Goal: Task Accomplishment & Management: Use online tool/utility

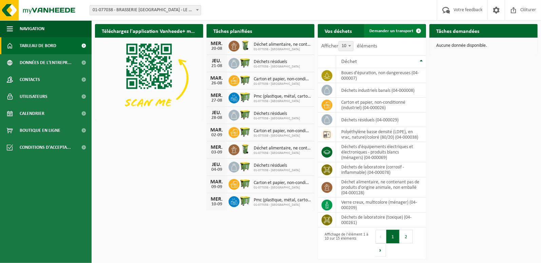
click at [382, 31] on span "Demander un transport" at bounding box center [391, 31] width 44 height 4
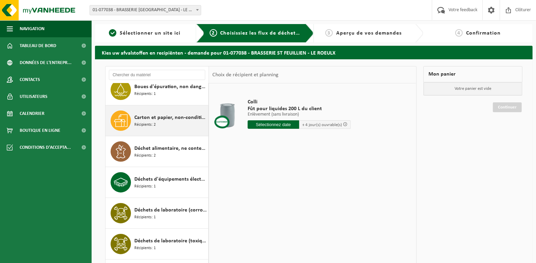
click at [161, 124] on div "Carton et papier, non-conditionné (industriel) Récipients: 2" at bounding box center [170, 121] width 72 height 20
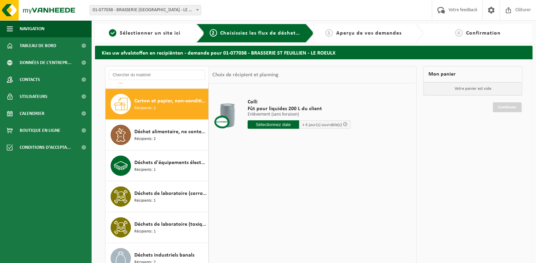
scroll to position [123, 0]
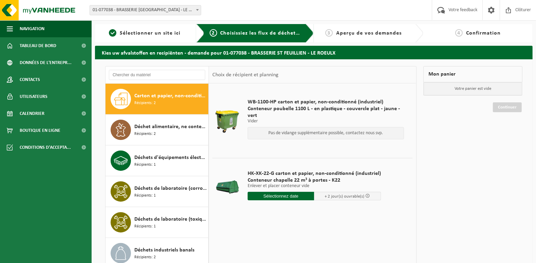
click at [278, 197] on input "text" at bounding box center [281, 196] width 67 height 8
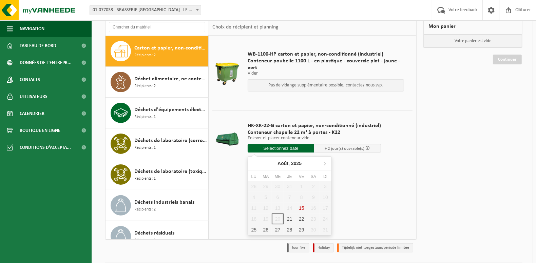
scroll to position [68, 0]
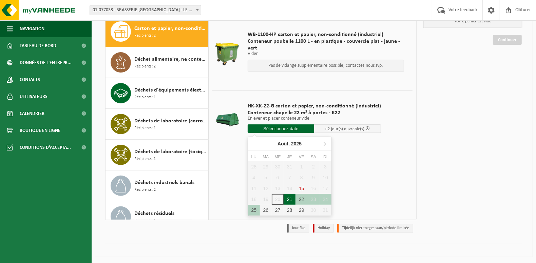
click at [290, 200] on div "21" at bounding box center [290, 199] width 12 height 11
type input "à partir de 2025-08-21"
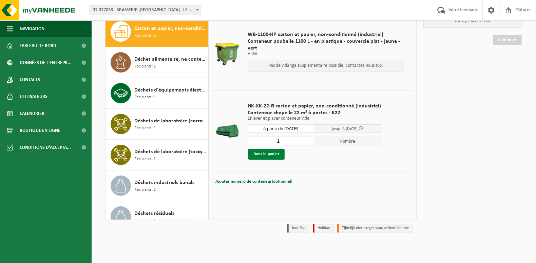
click at [277, 155] on button "Dans le panier" at bounding box center [266, 154] width 36 height 11
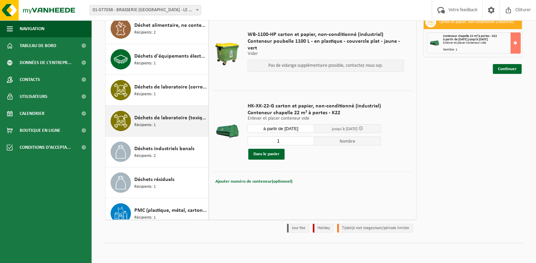
scroll to position [191, 0]
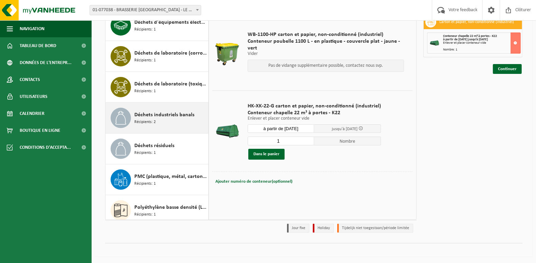
click at [155, 115] on span "Déchets industriels banals" at bounding box center [164, 115] width 60 height 8
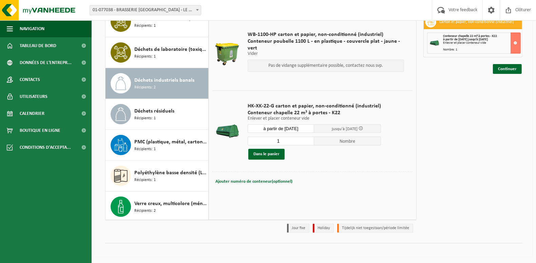
scroll to position [227, 0]
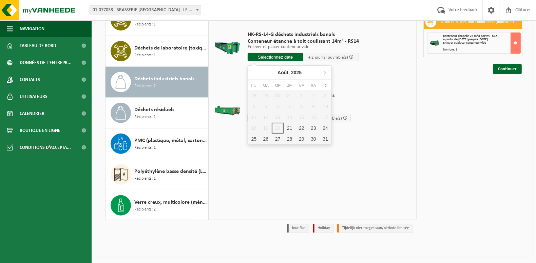
click at [277, 57] on input "text" at bounding box center [276, 57] width 56 height 8
click at [288, 129] on div "21" at bounding box center [290, 128] width 12 height 11
type input "à partir de 2025-08-21"
type input "2025-08-21"
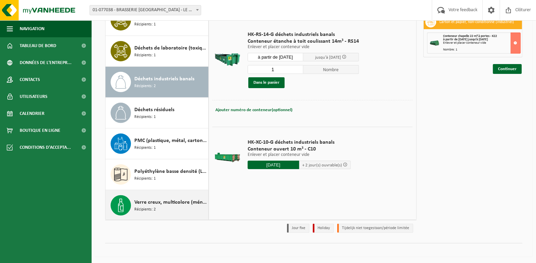
click at [164, 198] on span "Verre creux, multicolore (ménager)" at bounding box center [170, 202] width 72 height 8
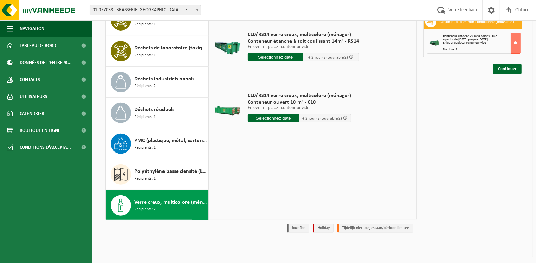
click at [269, 118] on input "text" at bounding box center [274, 118] width 52 height 8
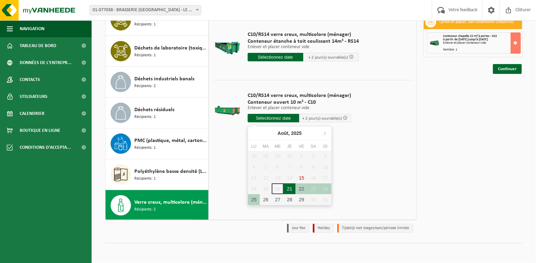
click at [291, 186] on div "21" at bounding box center [290, 189] width 12 height 11
type input "à partir de 2025-08-21"
type input "2025-08-21"
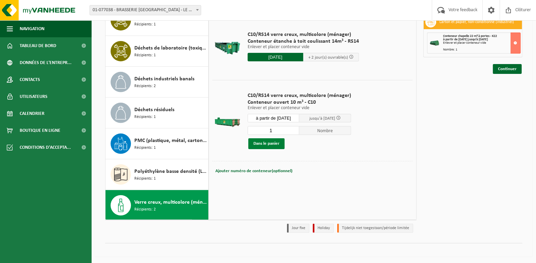
click at [256, 140] on button "Dans le panier" at bounding box center [266, 143] width 36 height 11
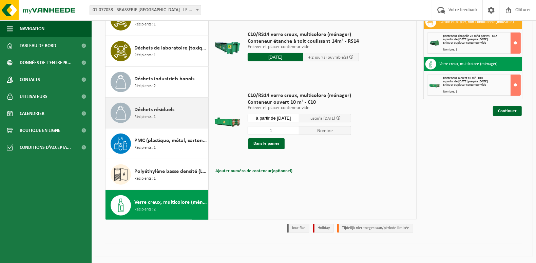
click at [158, 114] on div "Déchets résiduels Récipients: 1" at bounding box center [170, 113] width 72 height 20
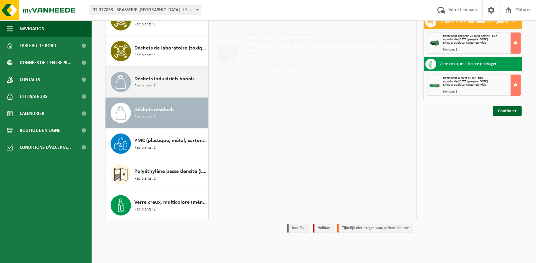
click at [166, 86] on div "Déchets industriels banals Récipients: 2" at bounding box center [170, 82] width 72 height 20
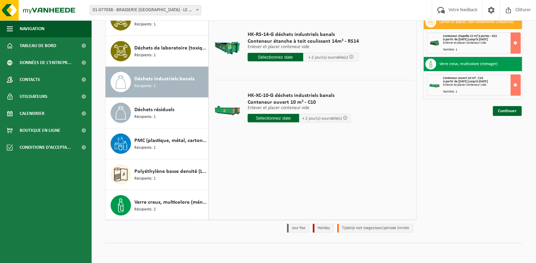
click at [267, 118] on input "text" at bounding box center [274, 118] width 52 height 8
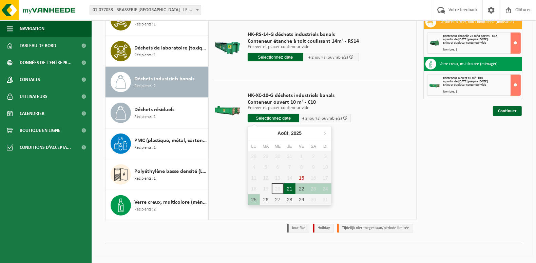
click at [287, 190] on div "21" at bounding box center [290, 189] width 12 height 11
type input "à partir de 2025-08-21"
type input "2025-08-21"
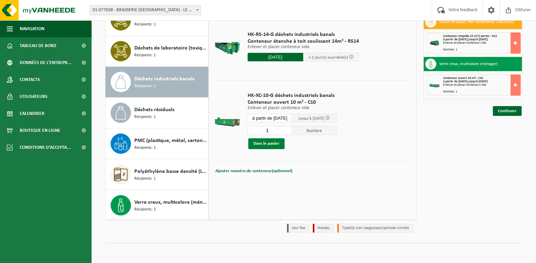
click at [270, 144] on button "Dans le panier" at bounding box center [266, 143] width 36 height 11
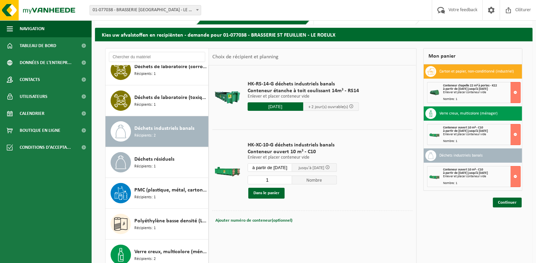
scroll to position [34, 0]
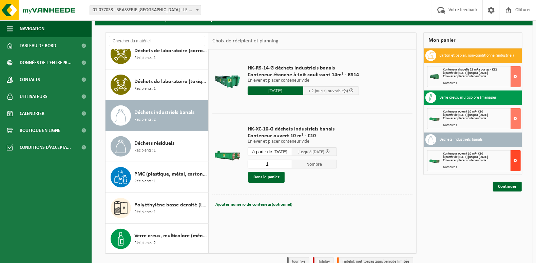
click at [517, 161] on button at bounding box center [516, 160] width 10 height 21
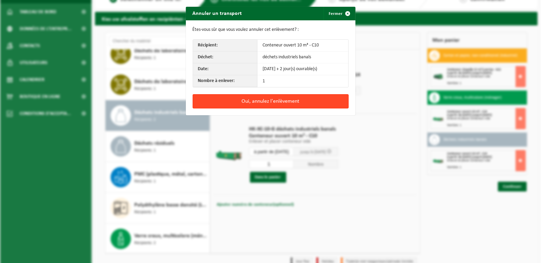
click at [266, 98] on button "Oui, annulez l'enlèvement" at bounding box center [271, 101] width 156 height 14
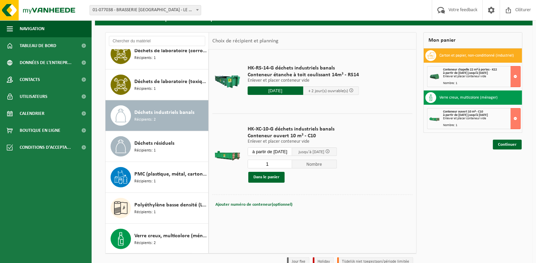
scroll to position [0, 0]
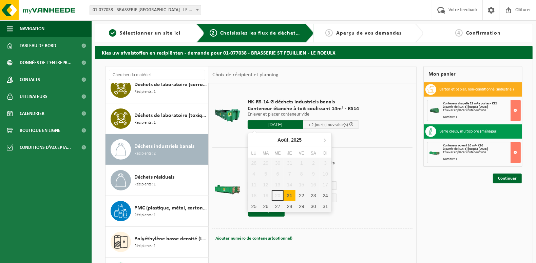
click at [278, 124] on input "2025-08-21" at bounding box center [276, 124] width 56 height 8
click at [292, 195] on div "21" at bounding box center [290, 195] width 12 height 11
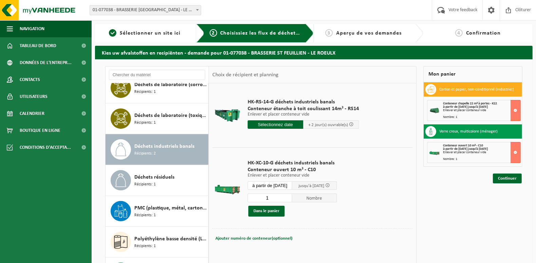
click at [355, 120] on span "+ 2 jour(s) ouvrable(s)" at bounding box center [331, 124] width 56 height 8
click at [292, 199] on input "1" at bounding box center [270, 198] width 45 height 9
type input "0"
click at [274, 123] on input "text" at bounding box center [276, 124] width 56 height 8
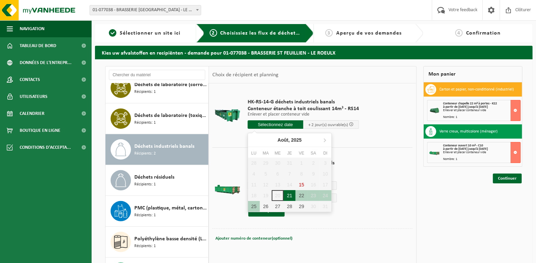
click at [293, 197] on div "21" at bounding box center [290, 195] width 12 height 11
type input "à partir de 2025-08-21"
type input "2025-08-21"
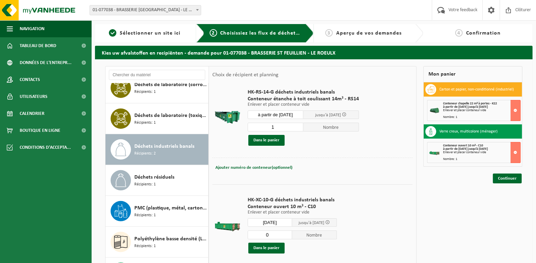
scroll to position [18, 0]
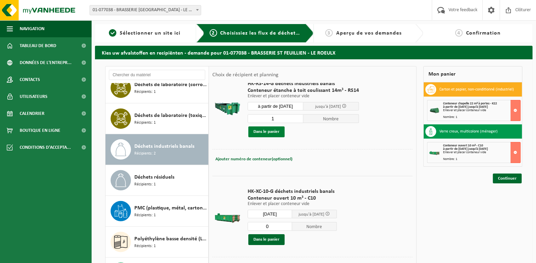
click at [270, 134] on button "Dans le panier" at bounding box center [266, 132] width 36 height 11
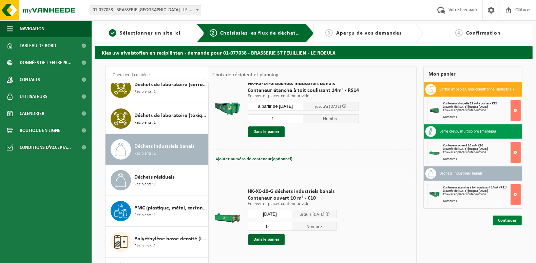
click at [507, 219] on link "Continuer" at bounding box center [507, 221] width 29 height 10
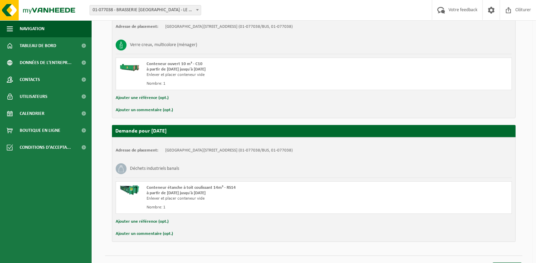
scroll to position [274, 0]
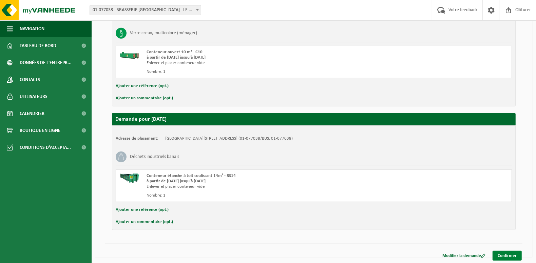
click at [512, 255] on link "Confirmer" at bounding box center [507, 256] width 29 height 10
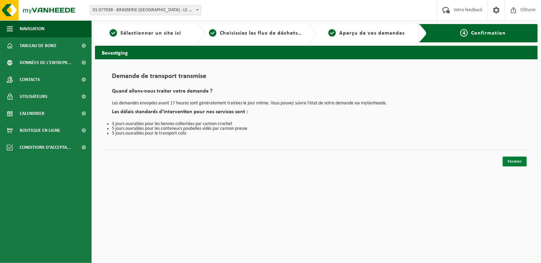
click at [520, 160] on link "Fermer" at bounding box center [515, 162] width 24 height 10
